Goal: Find specific page/section: Find specific page/section

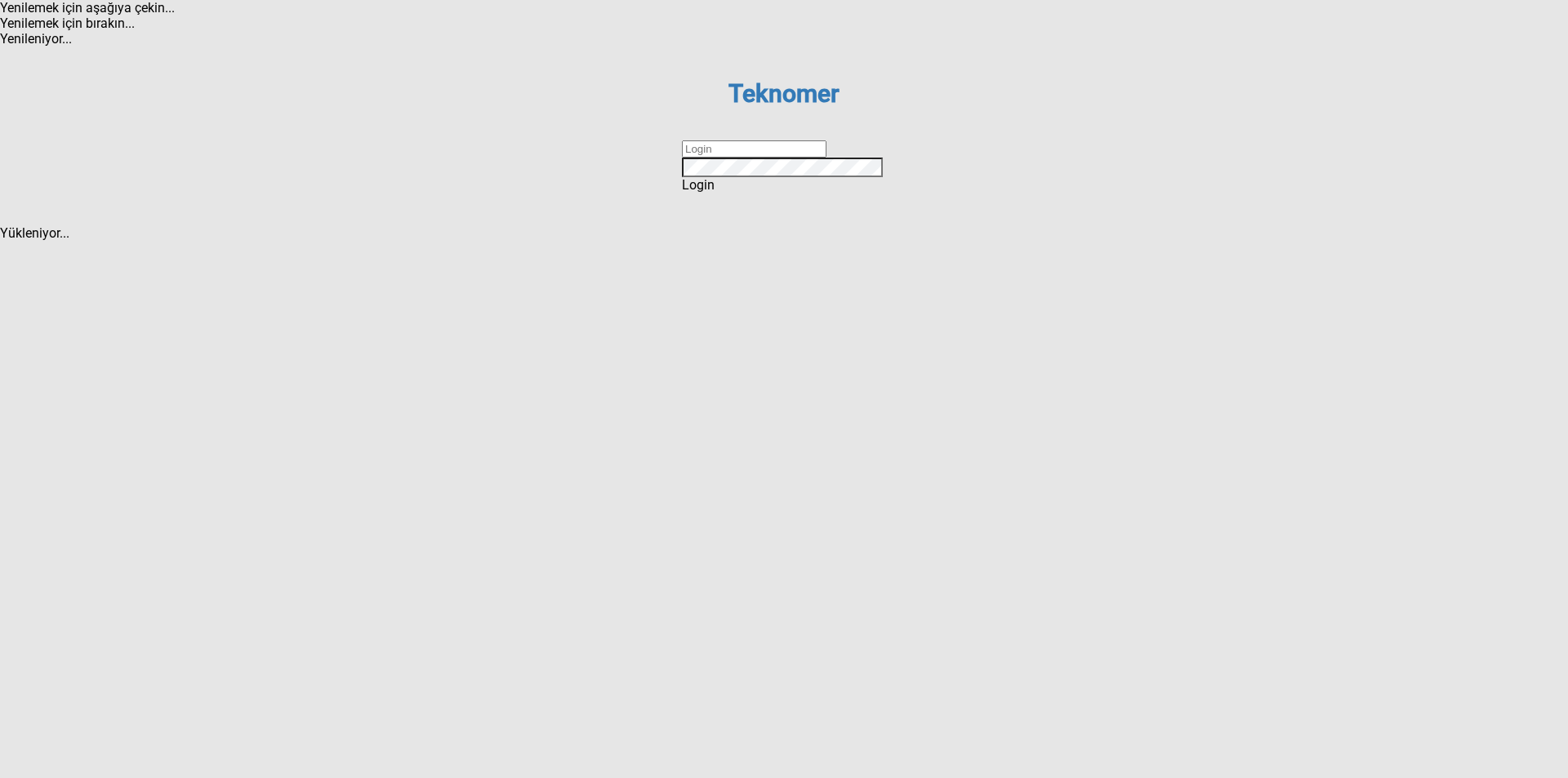
click at [800, 158] on input "text" at bounding box center [754, 149] width 145 height 18
type input "ihsankoc"
click at [788, 193] on dx-validation-group "Teknomer Sign In to your account ihsankoc Remember me Login Forgot password ? C…" at bounding box center [784, 135] width 204 height 113
click at [789, 193] on div "Login" at bounding box center [784, 185] width 204 height 16
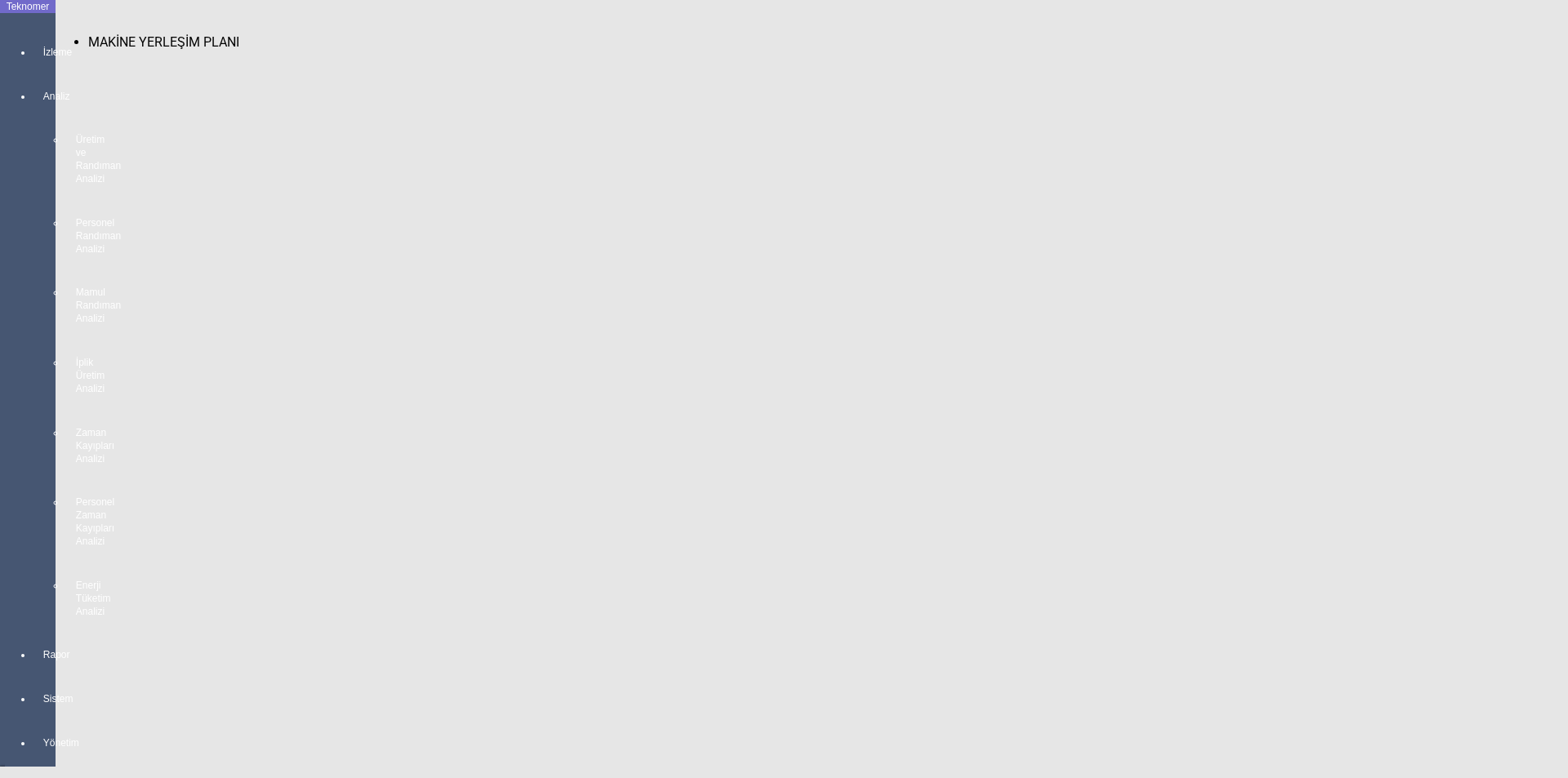
click at [89, 34] on span "MAKİNE YERLEŞİM PLANI" at bounding box center [164, 42] width 151 height 16
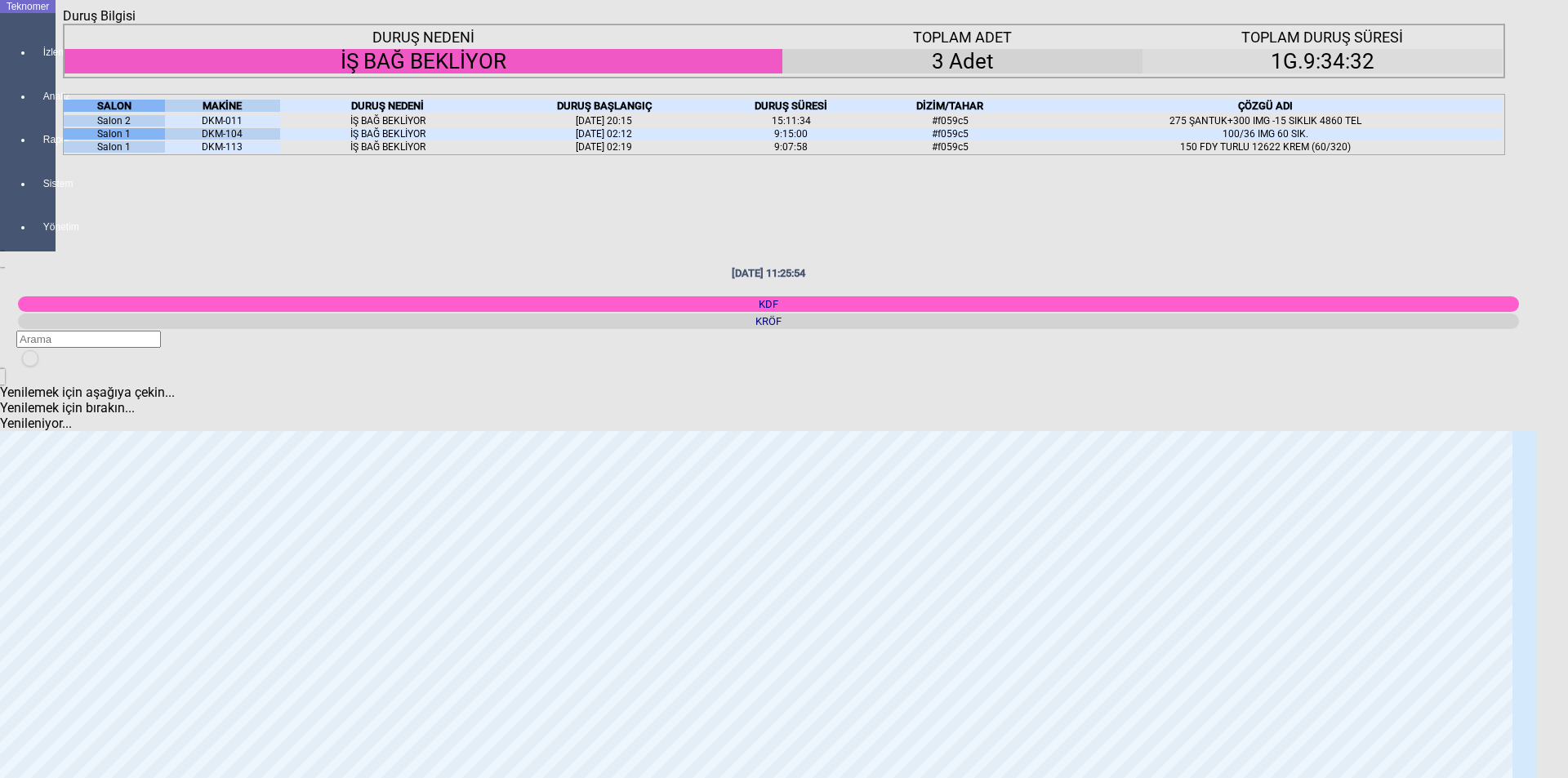
click at [63, 24] on icon "Kapat" at bounding box center [63, 24] width 0 height 0
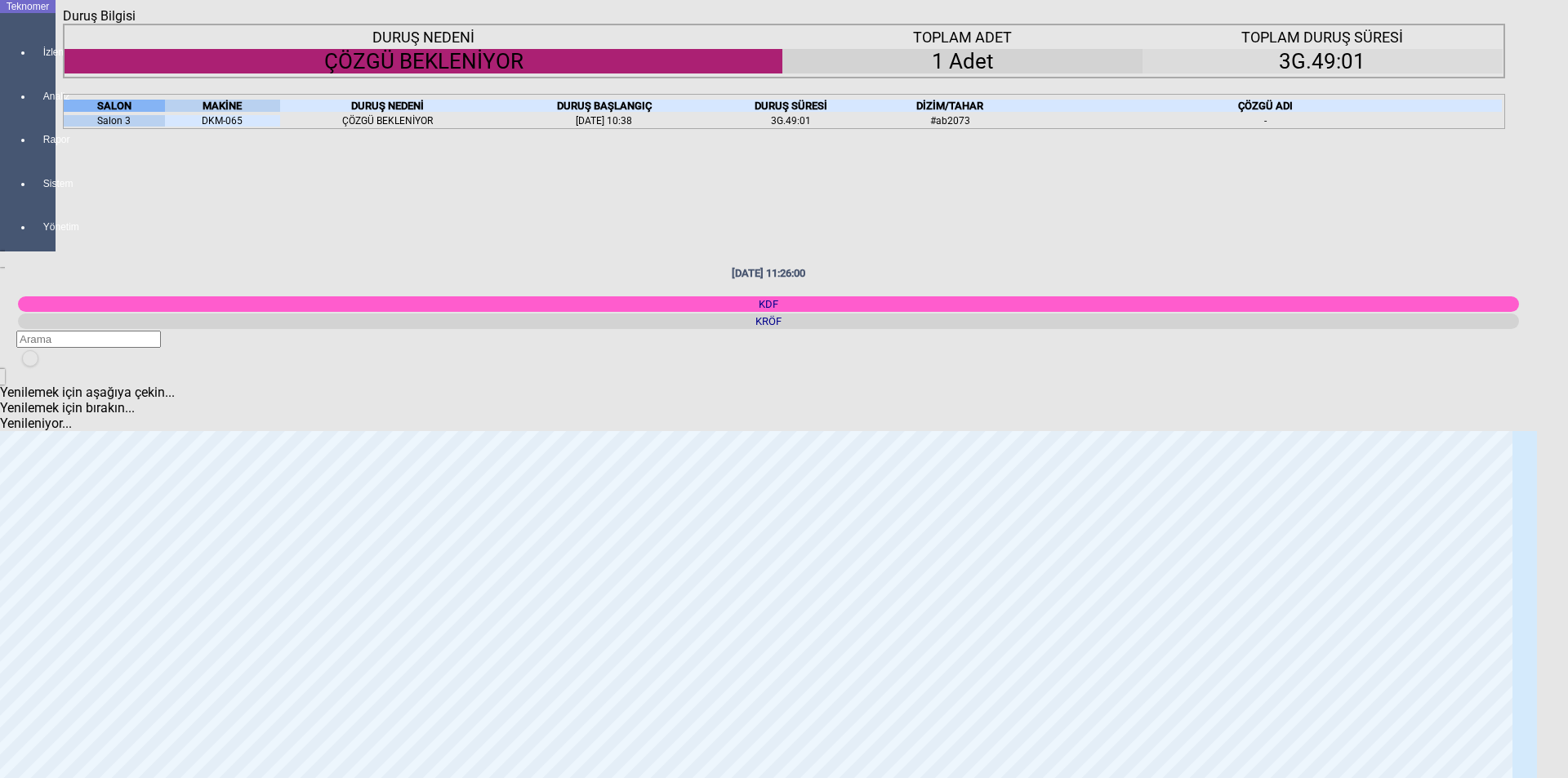
click at [1488, 24] on div "Kapat" at bounding box center [784, 24] width 1443 height 0
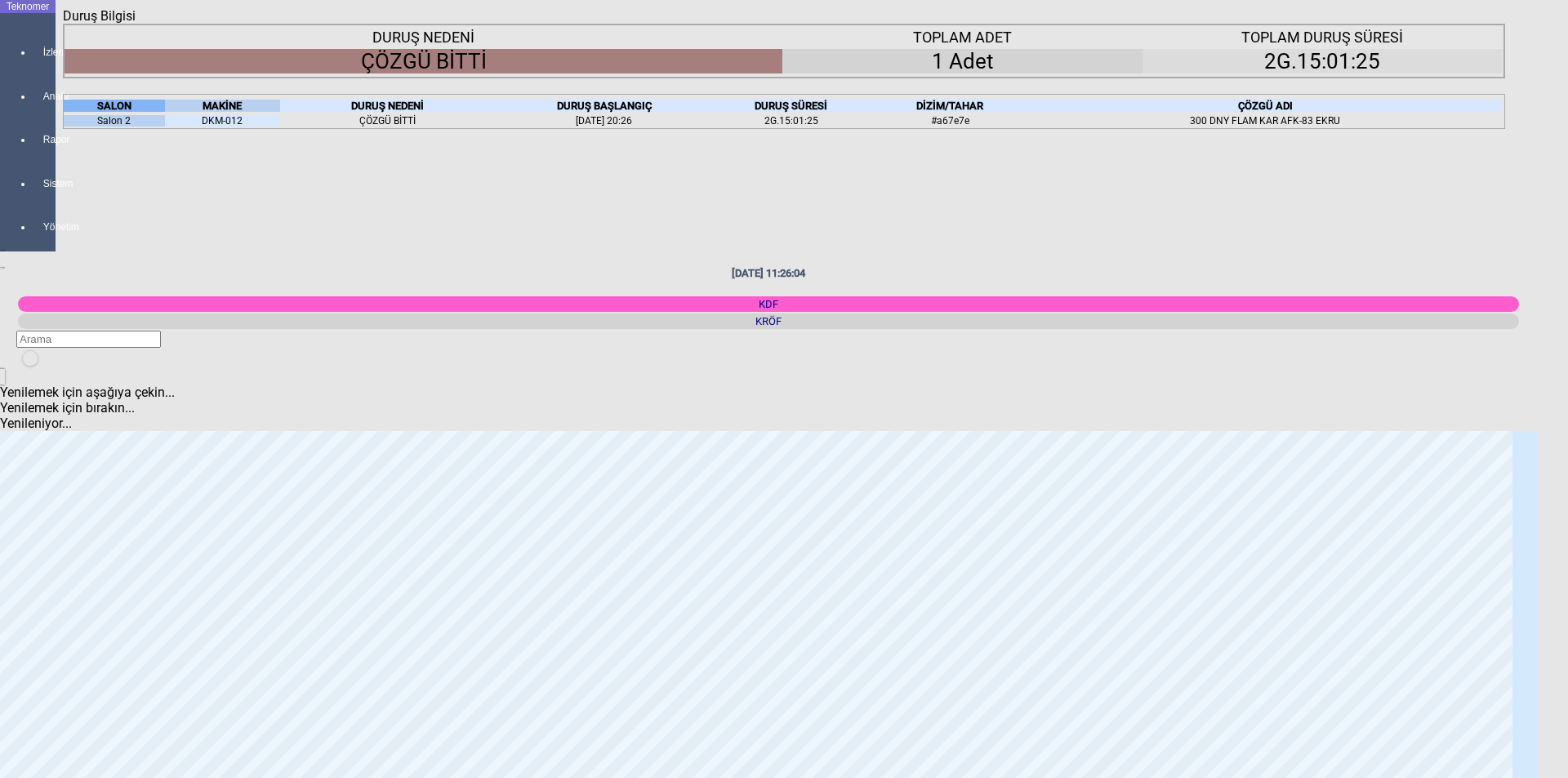
click at [63, 24] on icon "Kapat" at bounding box center [63, 24] width 0 height 0
